Goal: Check status: Check status

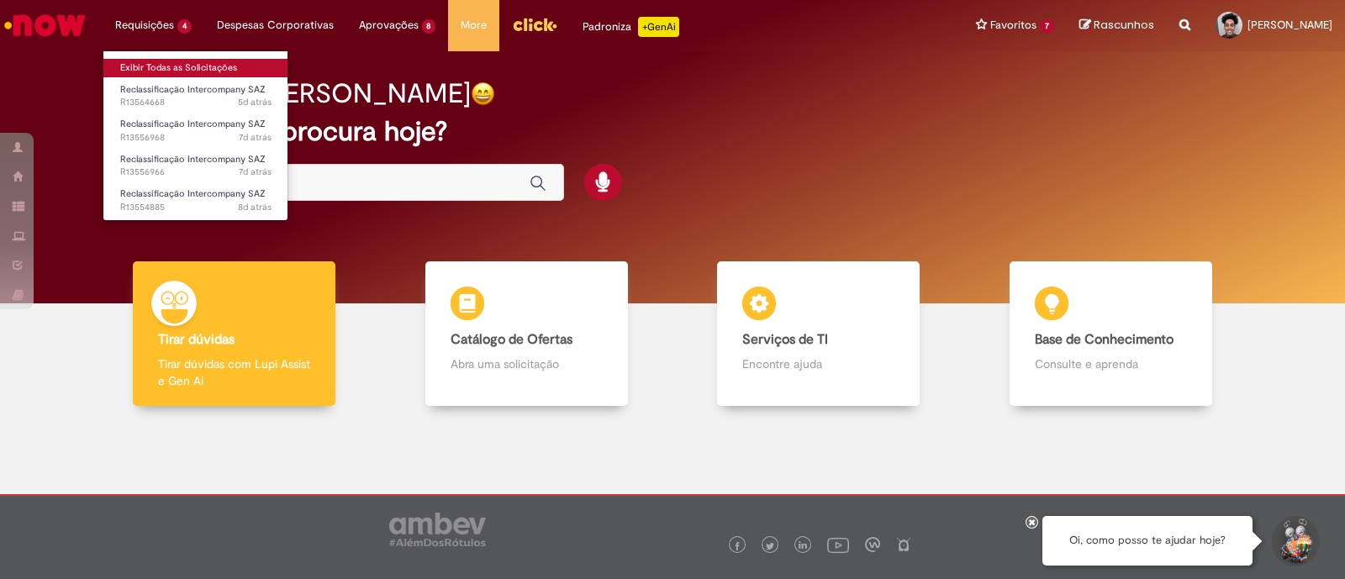
click at [172, 64] on link "Exibir Todas as Solicitações" at bounding box center [195, 68] width 185 height 18
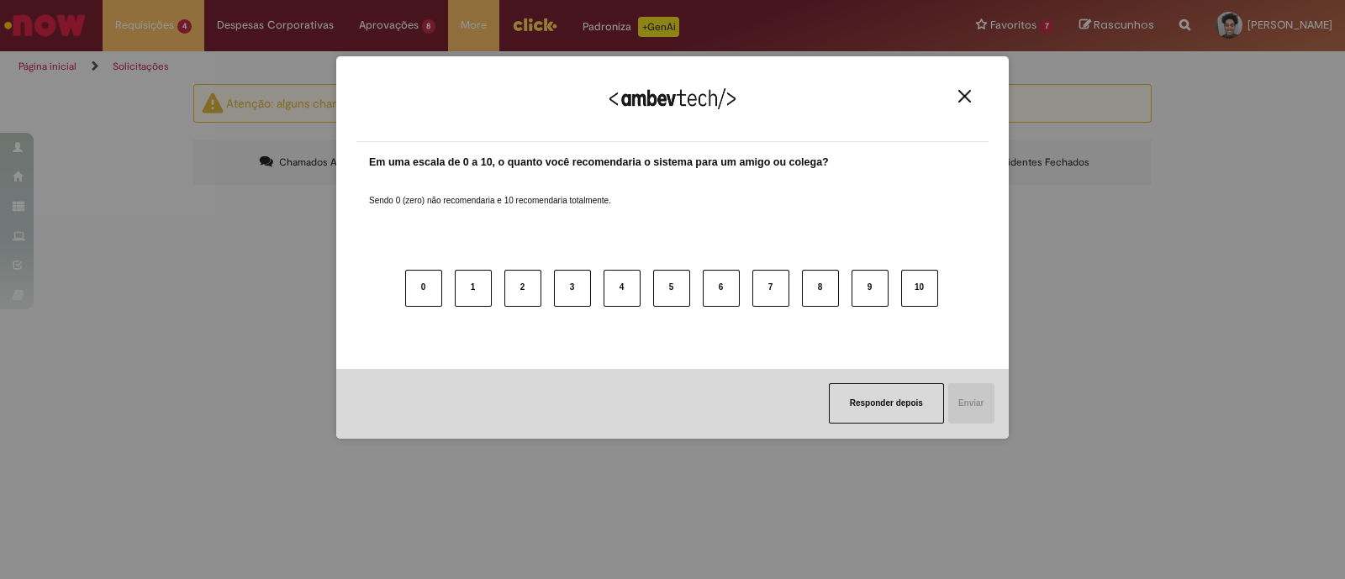
click at [966, 95] on img "Close" at bounding box center [965, 96] width 13 height 13
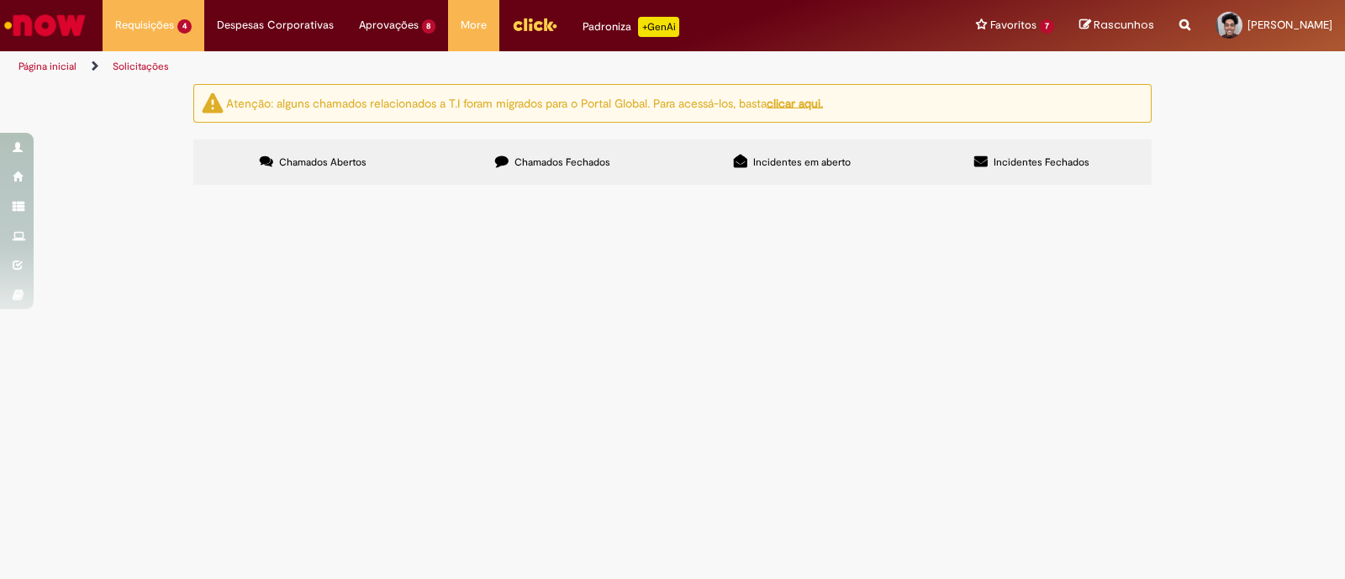
click at [534, 180] on label "Chamados Fechados" at bounding box center [553, 162] width 240 height 45
click at [0, 0] on span "R13442937" at bounding box center [0, 0] width 0 height 0
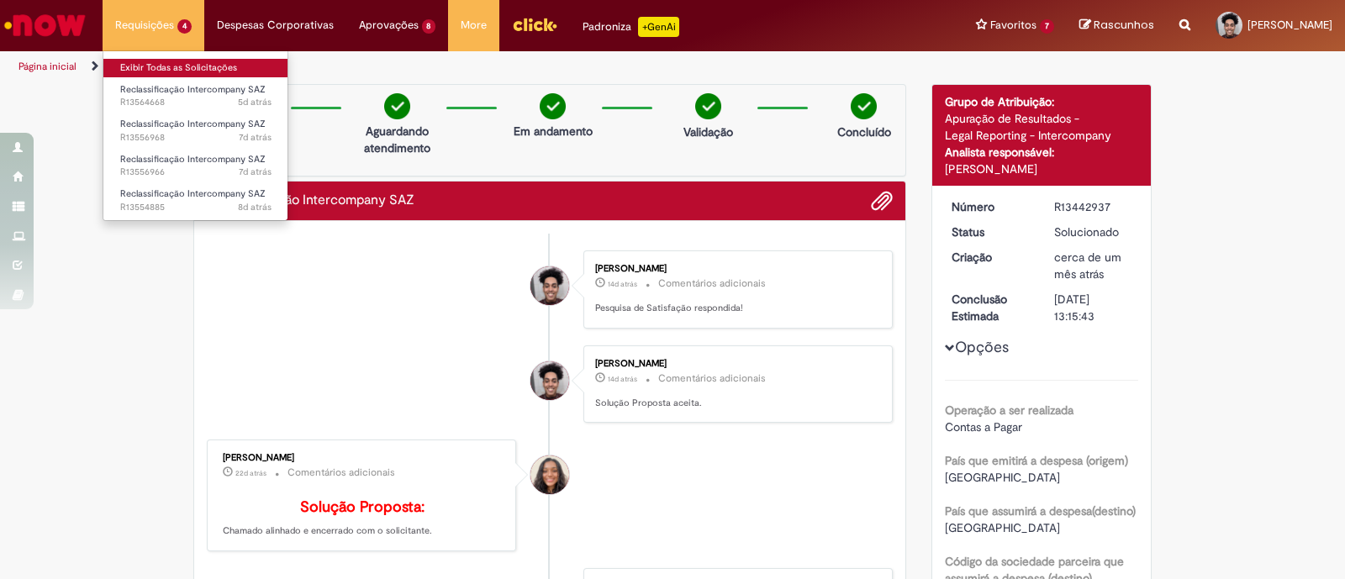
click at [151, 66] on link "Exibir Todas as Solicitações" at bounding box center [195, 68] width 185 height 18
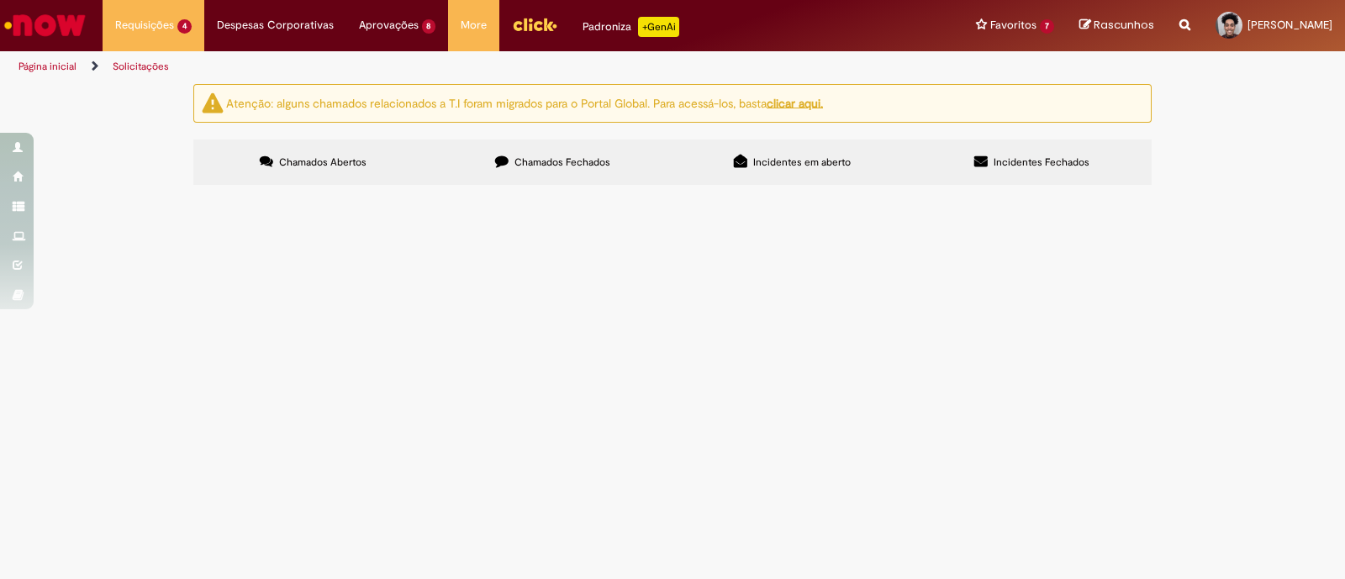
click at [467, 172] on label "Chamados Fechados" at bounding box center [553, 162] width 240 height 45
click at [0, 0] on span "Reclassificação Intercompany SAZ" at bounding box center [0, 0] width 0 height 0
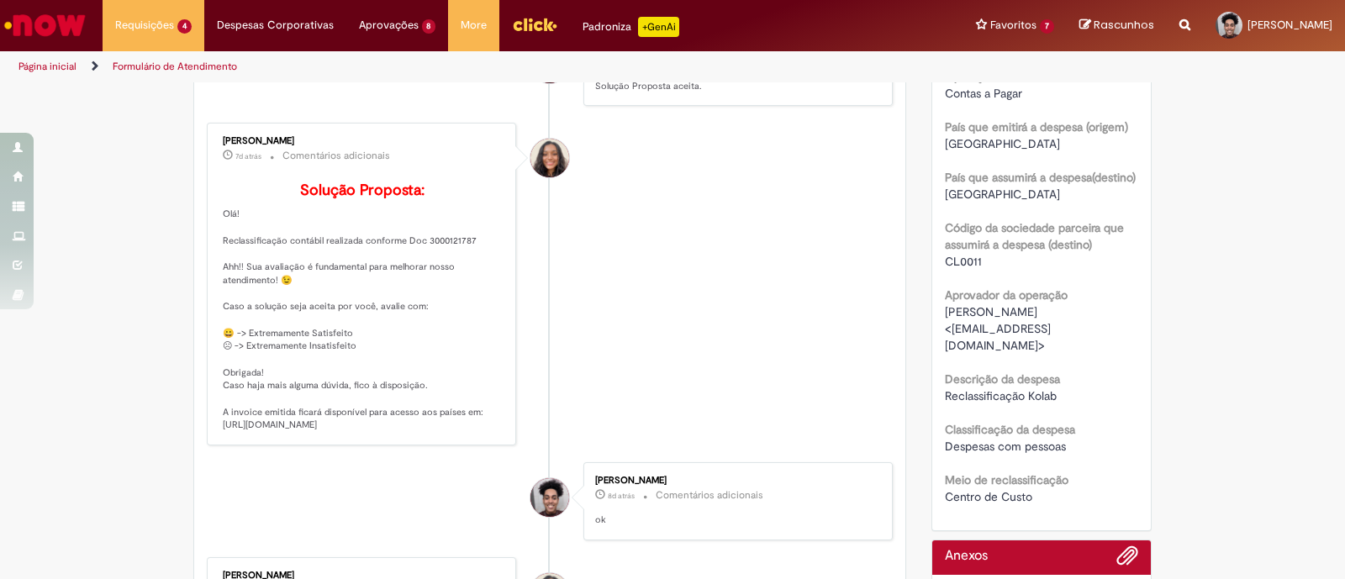
scroll to position [311, 0]
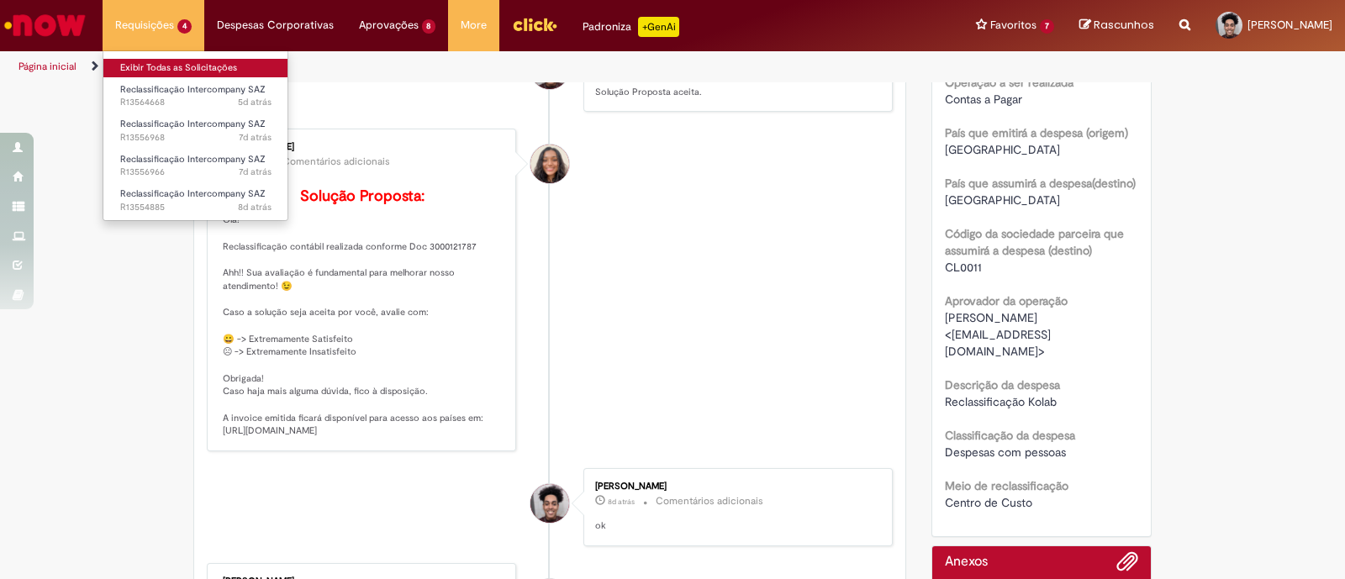
click at [204, 65] on link "Exibir Todas as Solicitações" at bounding box center [195, 68] width 185 height 18
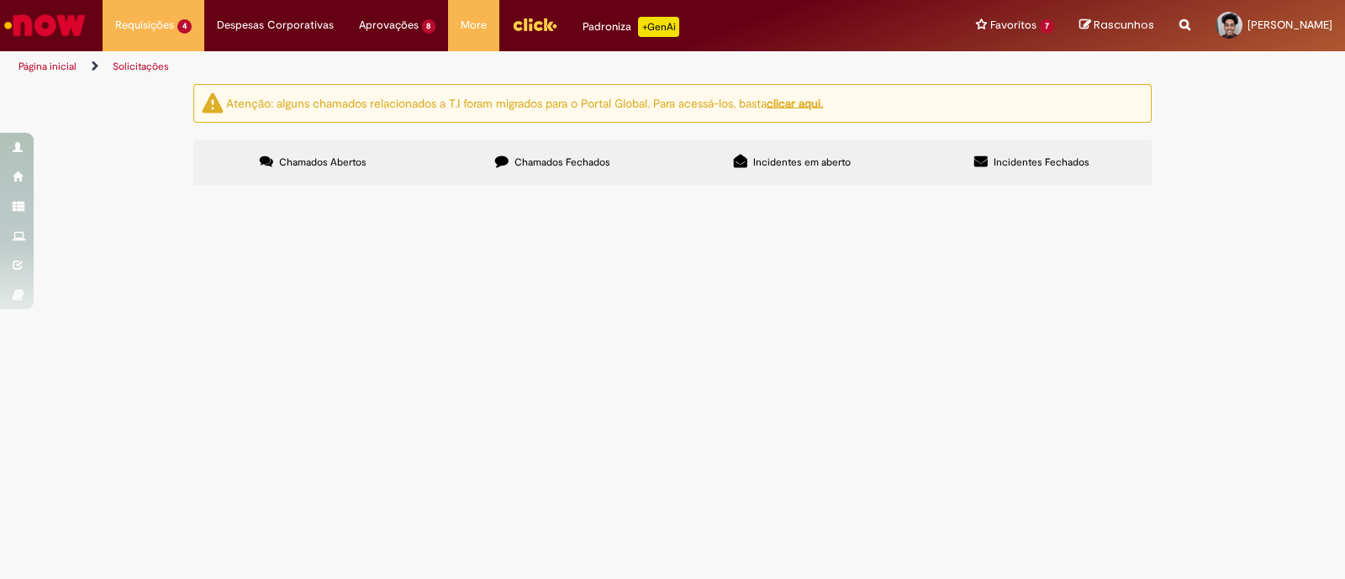
click at [541, 166] on span "Chamados Fechados" at bounding box center [563, 162] width 96 height 13
click at [0, 0] on span "Reclassificação Intercompany SAZ" at bounding box center [0, 0] width 0 height 0
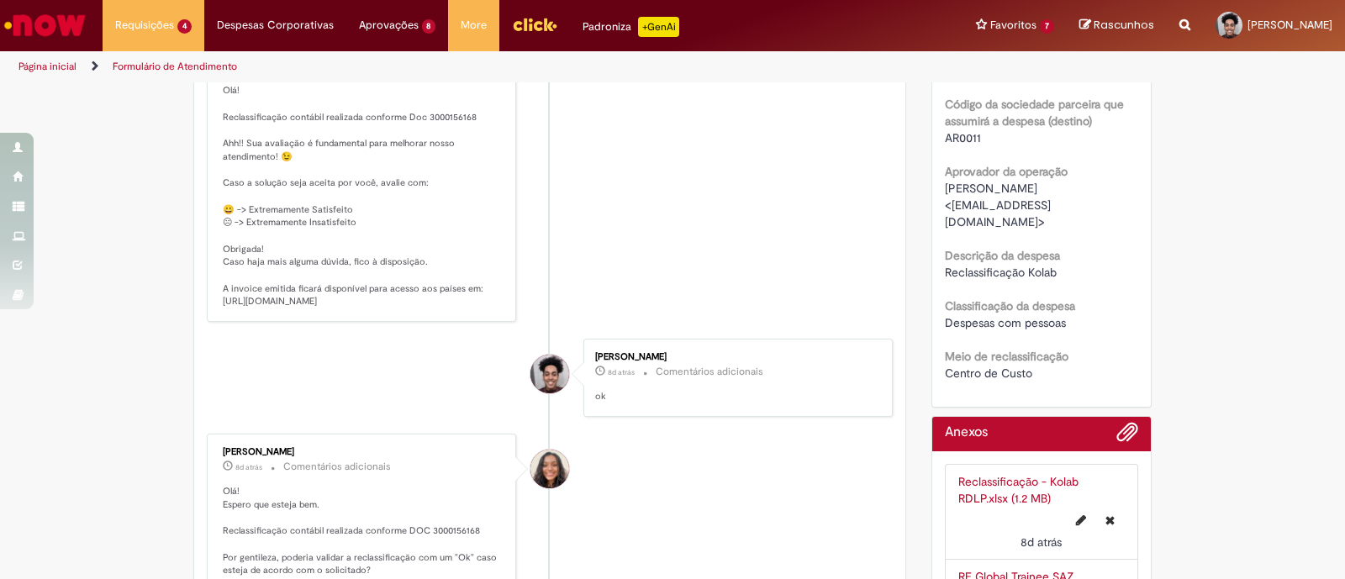
scroll to position [382, 0]
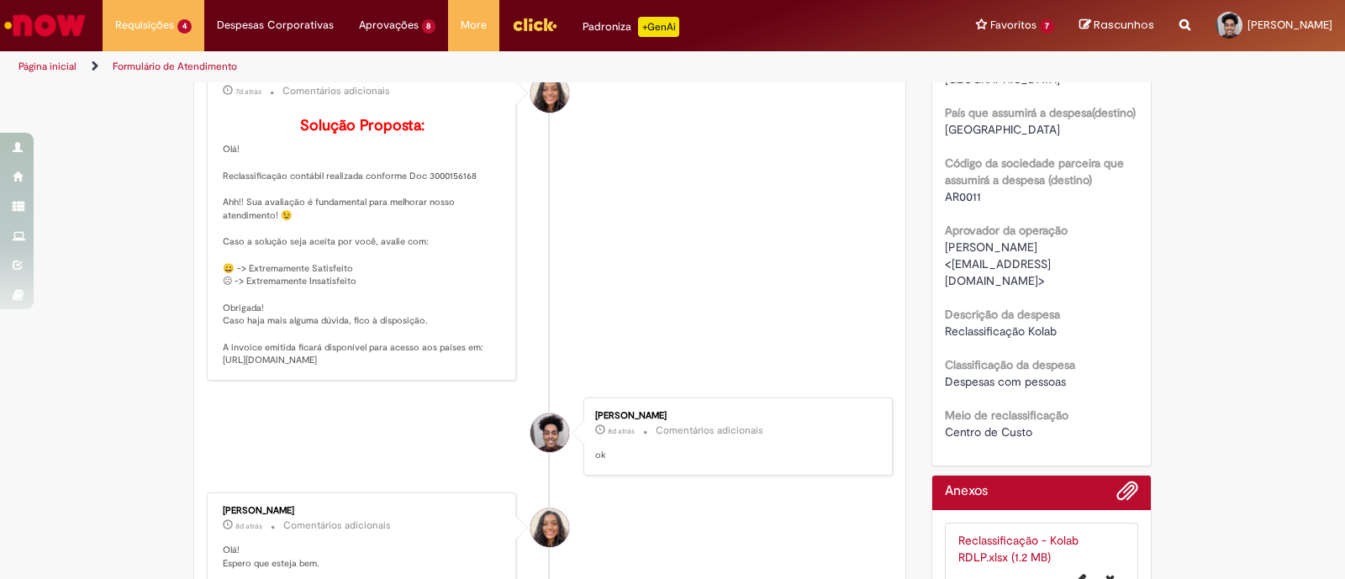
drag, startPoint x: 212, startPoint y: 384, endPoint x: 281, endPoint y: 415, distance: 75.3
click at [281, 376] on div "[PERSON_NAME] 7d atrás 7 dias atrás Comentários adicionais Solução Proposta: Ol…" at bounding box center [361, 219] width 299 height 313
copy p "tps://[DOMAIN_NAME][URL]"
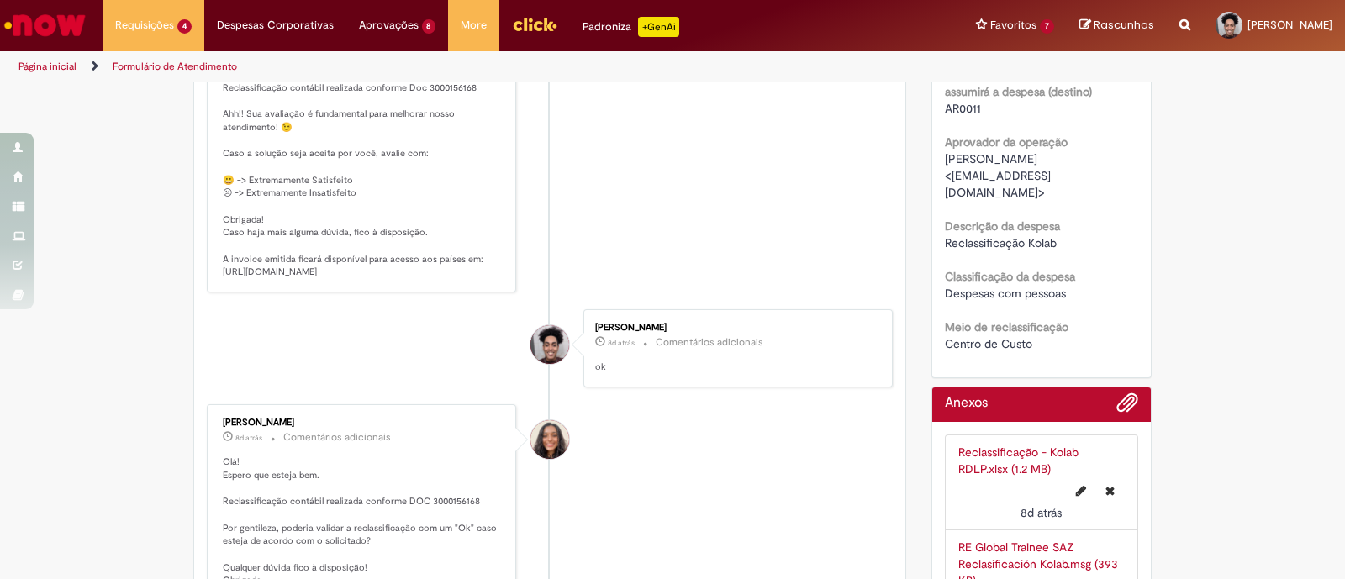
scroll to position [443, 0]
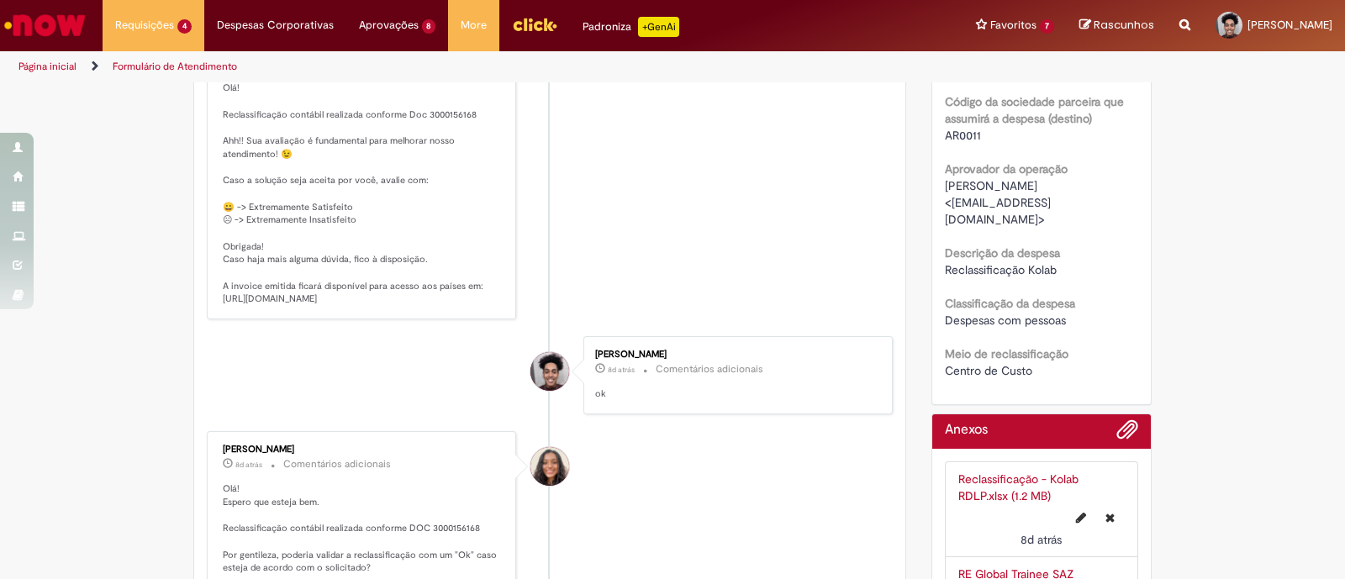
copy p "tps://[DOMAIN_NAME][URL]"
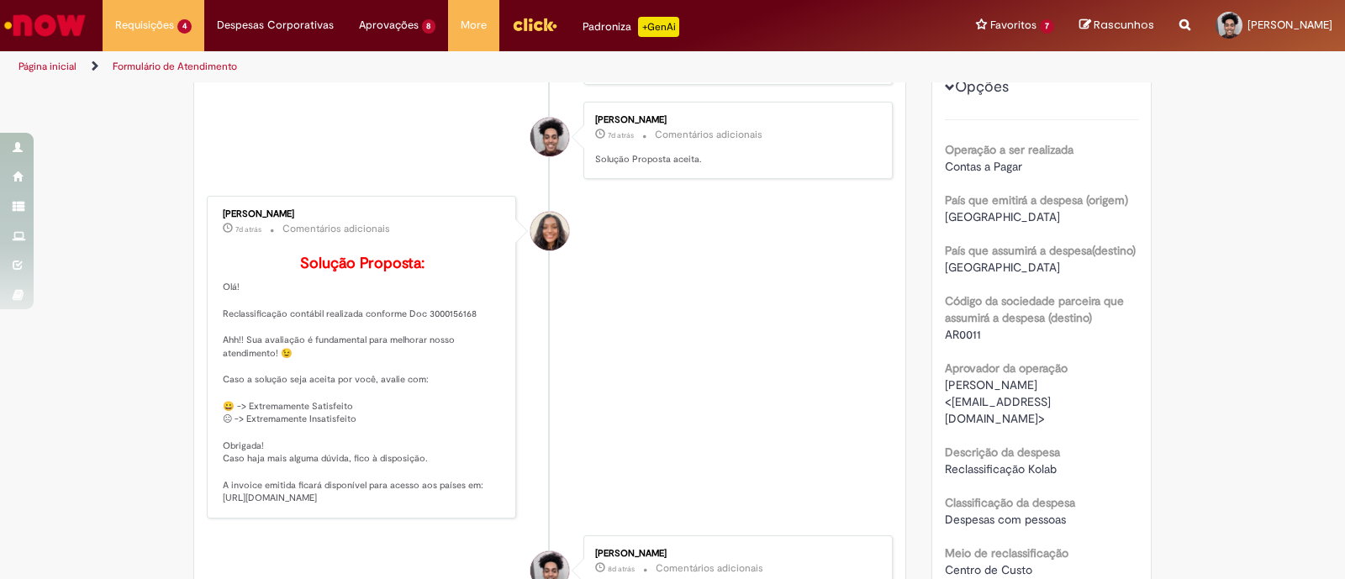
scroll to position [0, 0]
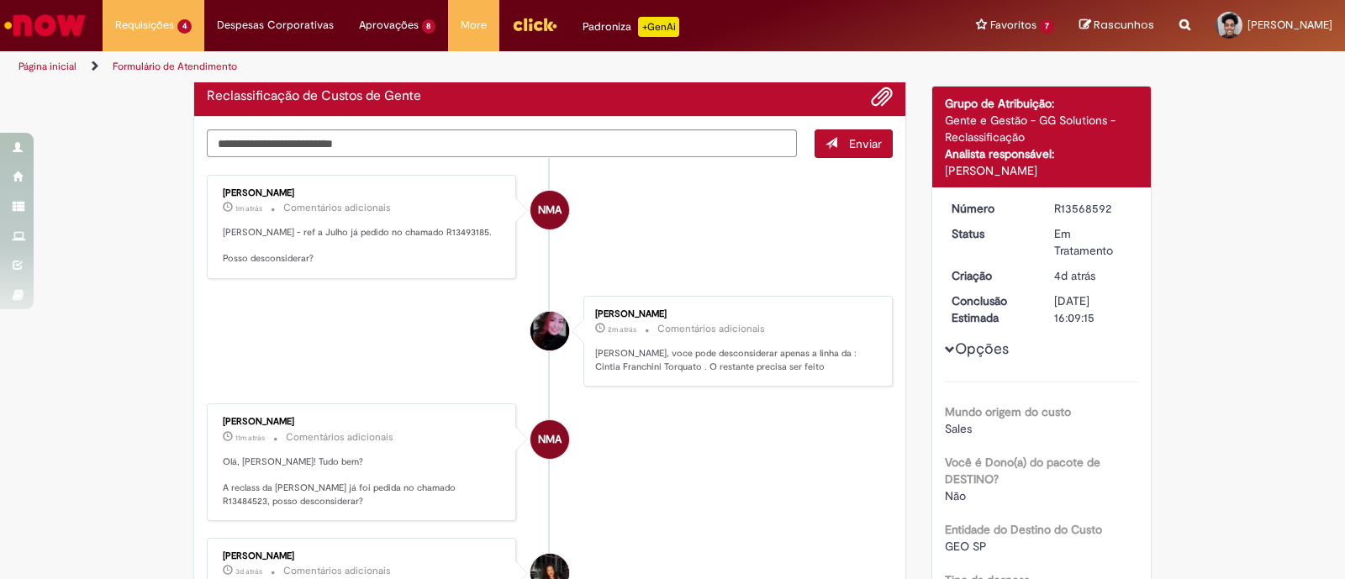
scroll to position [108, 0]
